Goal: Contribute content: Add original content to the website for others to see

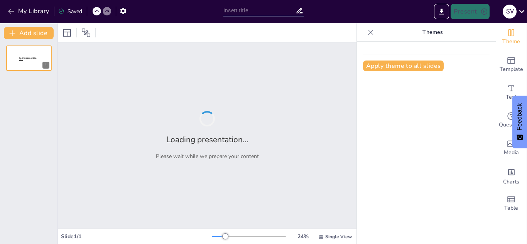
type input "New Sendsteps"
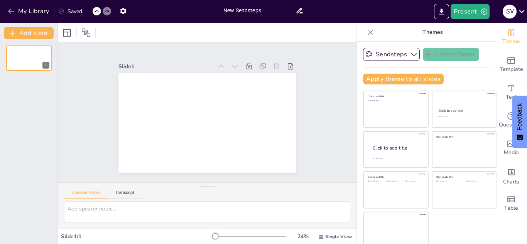
click at [270, 10] on input "New Sendsteps" at bounding box center [260, 10] width 72 height 11
type input "Baby foto's"
click at [135, 203] on textarea at bounding box center [207, 212] width 287 height 21
click at [253, 122] on div at bounding box center [208, 123] width 178 height 100
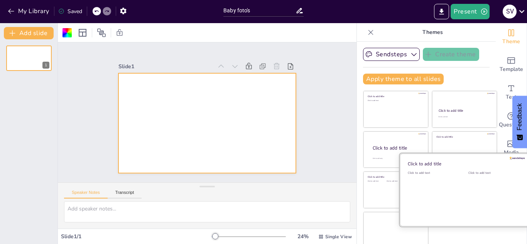
scroll to position [5, 0]
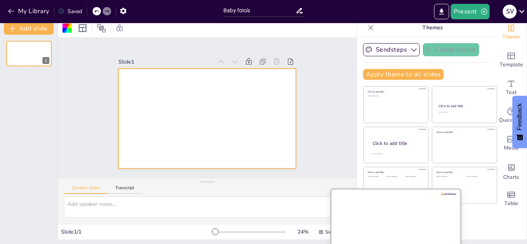
click at [364, 221] on div at bounding box center [396, 225] width 130 height 73
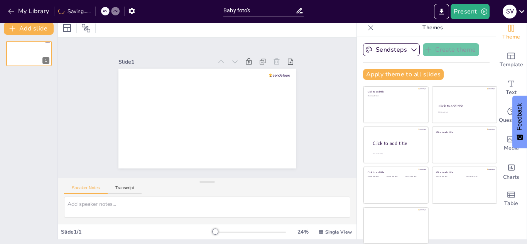
click at [125, 182] on div "Speaker Notes Transcript" at bounding box center [207, 187] width 299 height 19
